Goal: Task Accomplishment & Management: Use online tool/utility

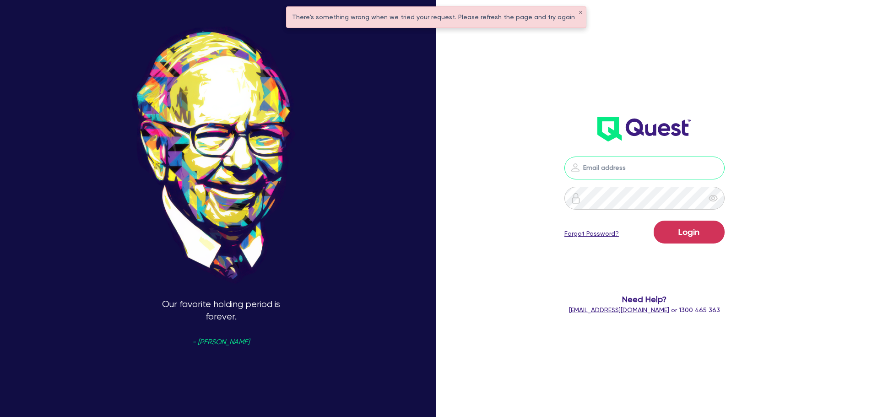
type input "[PERSON_NAME][EMAIL_ADDRESS][PERSON_NAME][DOMAIN_NAME]"
click at [689, 239] on button "Login" at bounding box center [688, 232] width 71 height 23
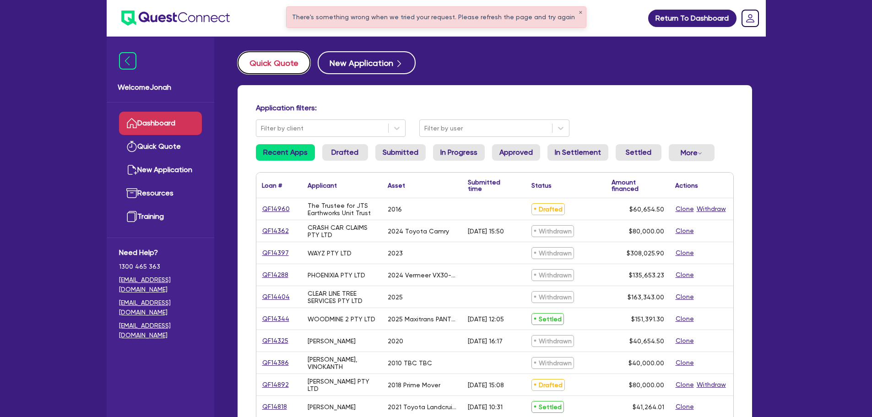
click at [277, 63] on button "Quick Quote" at bounding box center [273, 62] width 73 height 23
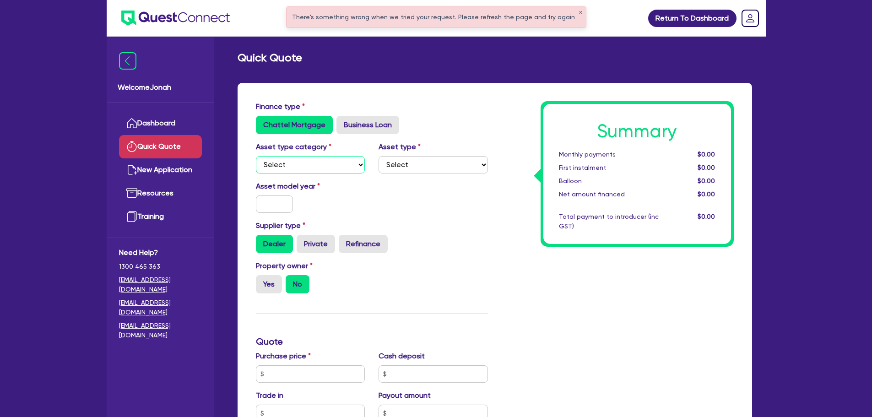
click at [311, 167] on select "Select Cars and light trucks Primary assets Secondary assets Tertiary assets" at bounding box center [310, 164] width 109 height 17
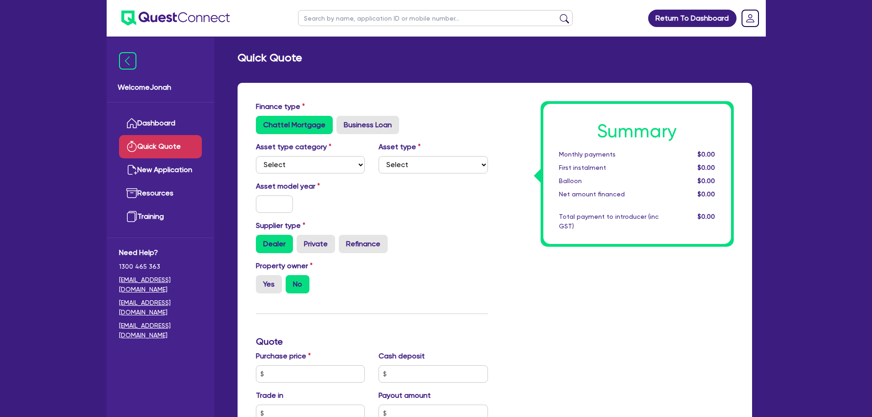
click at [430, 196] on div "Asset model year" at bounding box center [372, 200] width 246 height 39
click at [356, 167] on select "Select Cars and light trucks Primary assets Secondary assets Tertiary assets" at bounding box center [310, 164] width 109 height 17
click at [404, 199] on div "Asset model year" at bounding box center [372, 200] width 246 height 39
click at [354, 165] on select "Select Cars and light trucks Primary assets Secondary assets Tertiary assets" at bounding box center [310, 164] width 109 height 17
select select "PRIMARY_ASSETS"
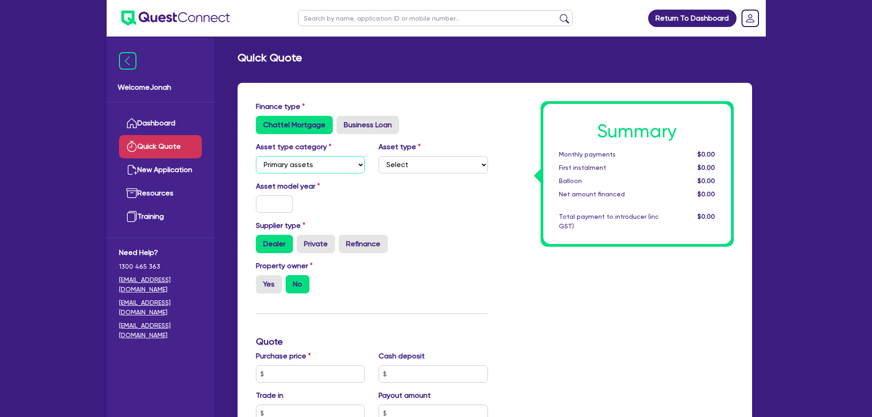
click at [256, 156] on select "Select Cars and light trucks Primary assets Secondary assets Tertiary assets" at bounding box center [310, 164] width 109 height 17
